Goal: Information Seeking & Learning: Check status

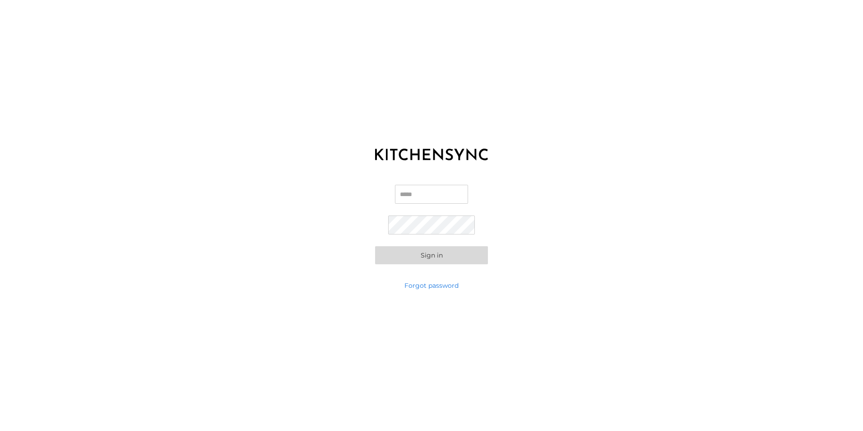
click at [403, 195] on input "Email" at bounding box center [431, 194] width 73 height 19
type input "**********"
click at [430, 260] on button "Sign in" at bounding box center [431, 255] width 113 height 18
click at [423, 240] on button "Sign in" at bounding box center [431, 239] width 113 height 18
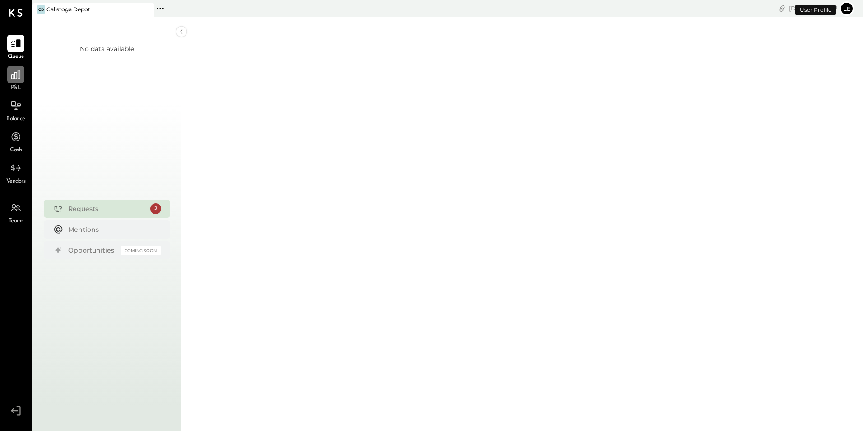
click at [8, 80] on div at bounding box center [15, 74] width 17 height 17
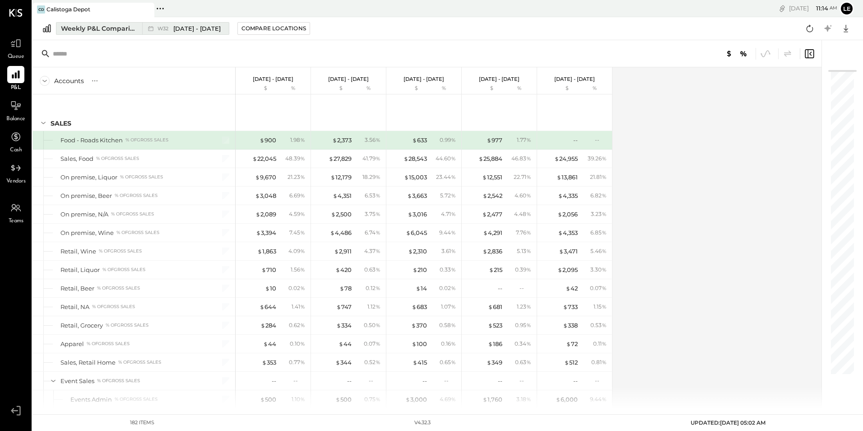
click at [102, 30] on div "Weekly P&L Comparison" at bounding box center [99, 28] width 76 height 9
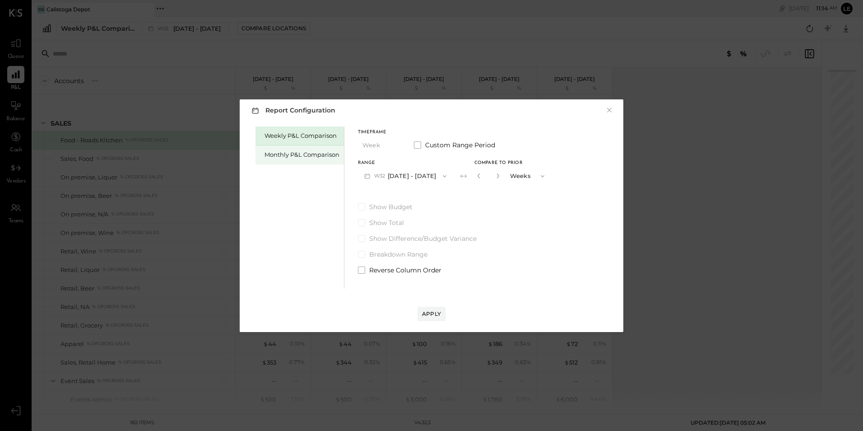
click at [299, 158] on div "Monthly P&L Comparison" at bounding box center [301, 154] width 75 height 9
click at [443, 176] on icon "button" at bounding box center [444, 175] width 7 height 7
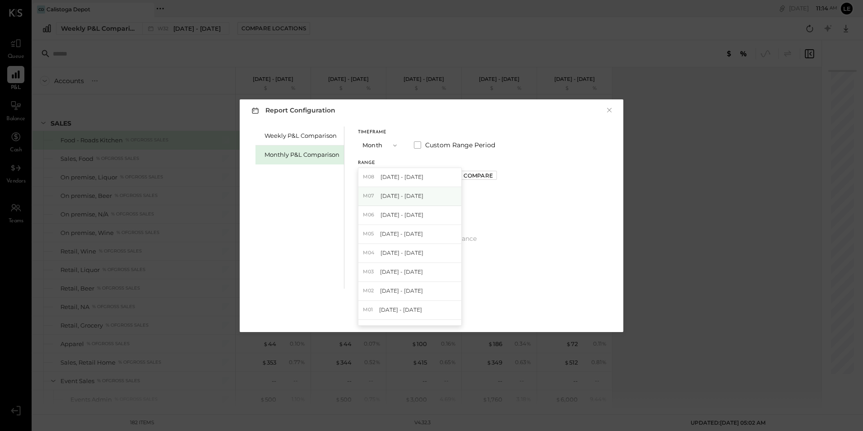
click at [407, 194] on span "[DATE] - [DATE]" at bounding box center [401, 196] width 43 height 8
click at [476, 171] on div "Compare" at bounding box center [477, 175] width 29 height 8
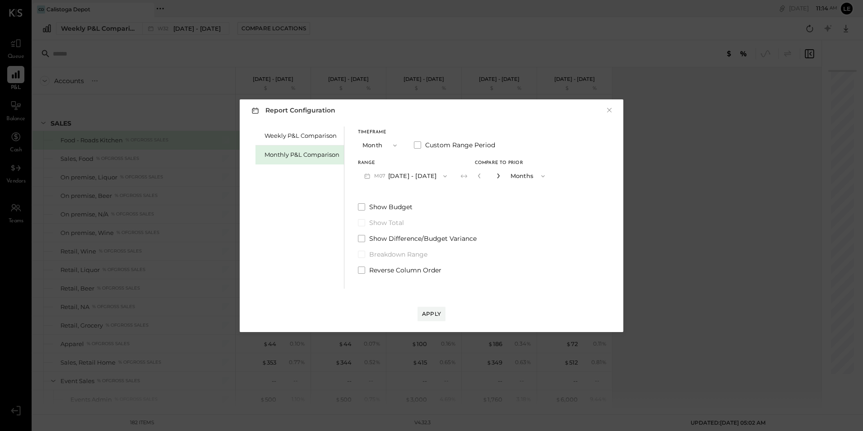
click at [497, 175] on icon "button" at bounding box center [498, 175] width 2 height 5
type input "*"
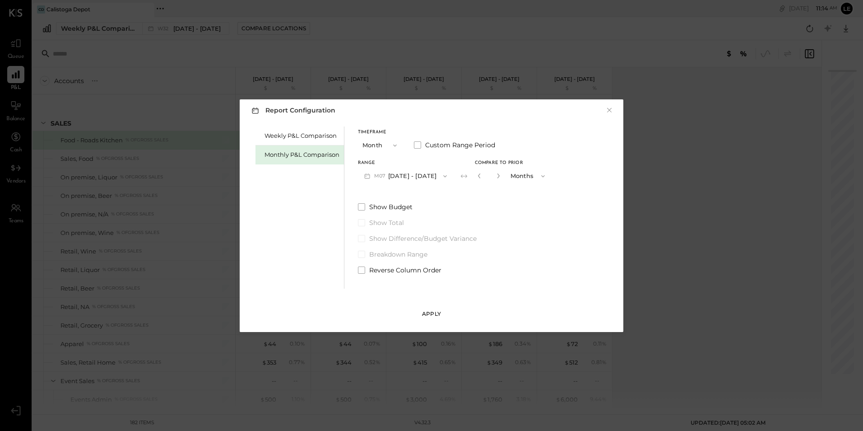
click at [421, 310] on button "Apply" at bounding box center [431, 313] width 28 height 14
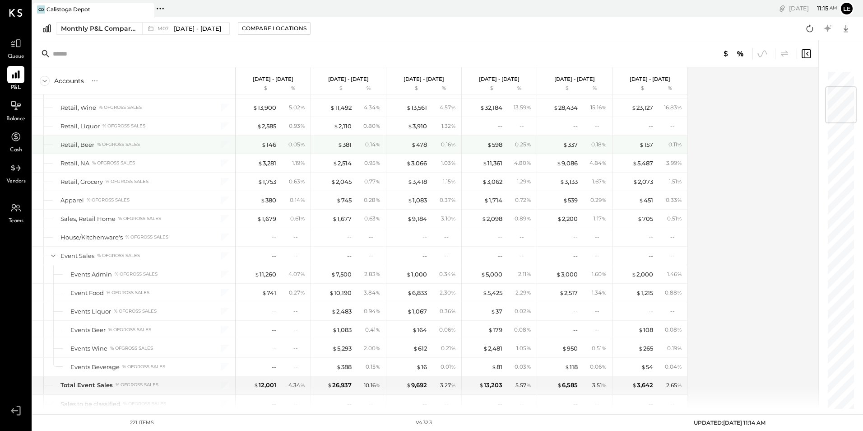
scroll to position [135, 0]
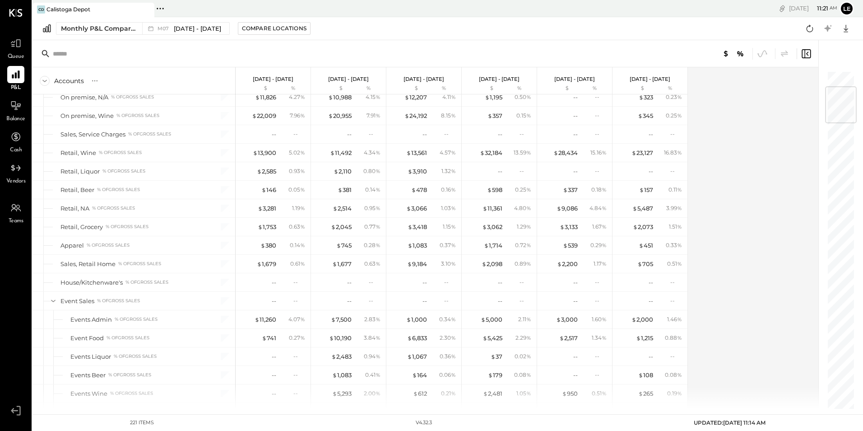
click at [12, 409] on icon at bounding box center [14, 410] width 7 height 5
